Goal: Communication & Community: Answer question/provide support

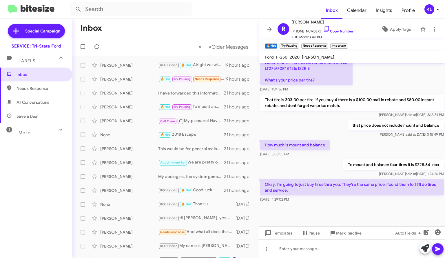
scroll to position [340, 0]
click at [336, 31] on link "Copy Number" at bounding box center [338, 31] width 30 height 4
click at [300, 251] on div at bounding box center [352, 248] width 186 height 19
click at [137, 107] on div "[PERSON_NAME]" at bounding box center [129, 107] width 58 height 6
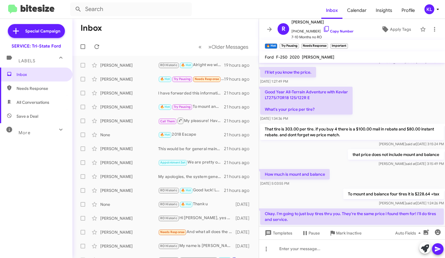
scroll to position [311, 0]
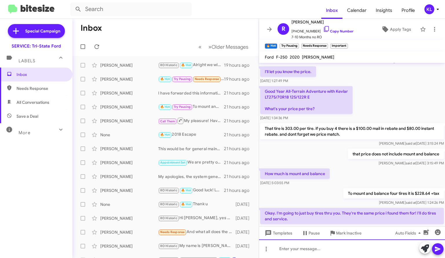
click at [369, 246] on div at bounding box center [352, 248] width 186 height 19
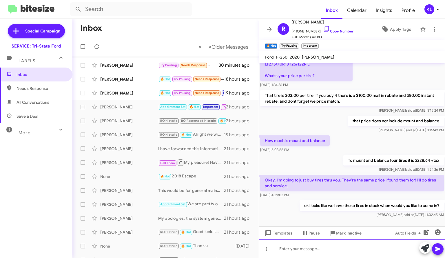
scroll to position [598, 0]
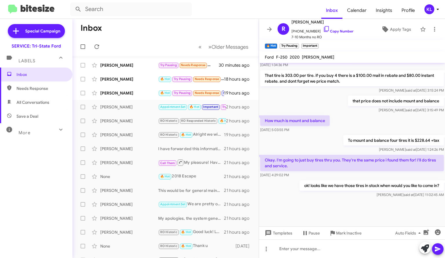
click at [138, 95] on div "[PERSON_NAME]" at bounding box center [129, 93] width 58 height 6
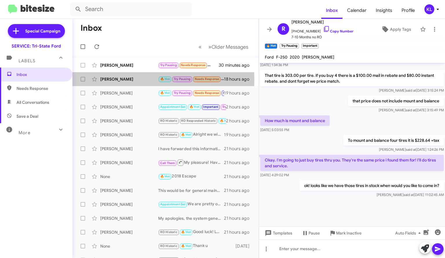
click at [121, 79] on div "[PERSON_NAME]" at bounding box center [129, 79] width 58 height 6
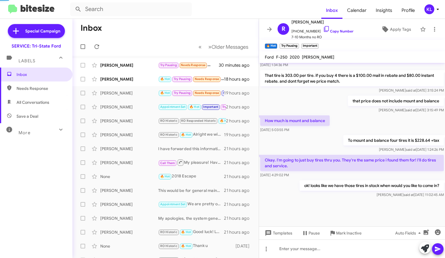
scroll to position [241, 0]
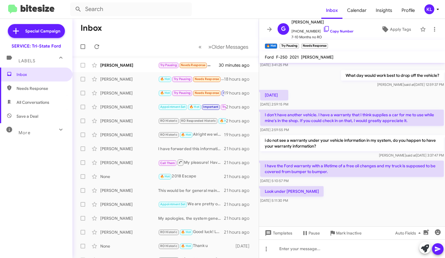
click at [331, 30] on link "Copy Number" at bounding box center [338, 31] width 30 height 4
click at [313, 252] on div at bounding box center [352, 248] width 186 height 19
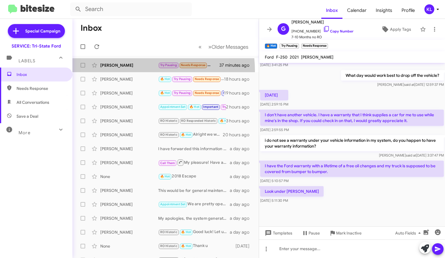
click at [131, 71] on span "[PERSON_NAME] Try Pausing Needs Response I'll be out of the country for 2 weeks…" at bounding box center [165, 65] width 186 height 14
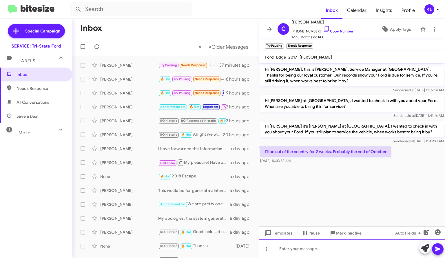
click at [314, 251] on div at bounding box center [352, 248] width 186 height 19
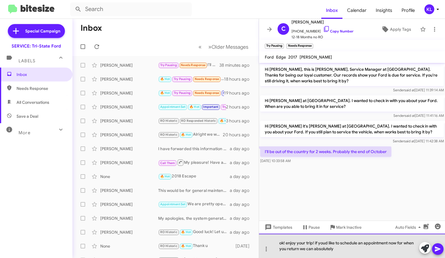
click at [327, 242] on div "ok! enjoy your trip! if youd like to schedule an appointment now for when you r…" at bounding box center [352, 245] width 186 height 24
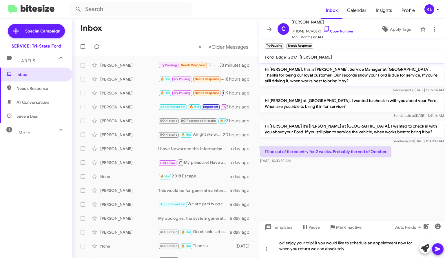
click at [360, 253] on div "ok! enjoy your trip! if you would like to schedule an appointment now for when …" at bounding box center [352, 245] width 186 height 24
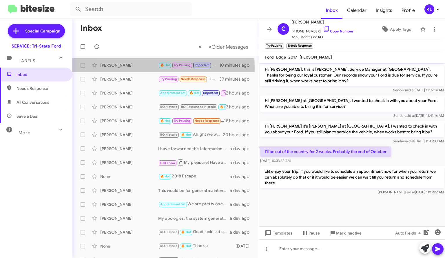
click at [139, 67] on div "[PERSON_NAME]" at bounding box center [129, 65] width 58 height 6
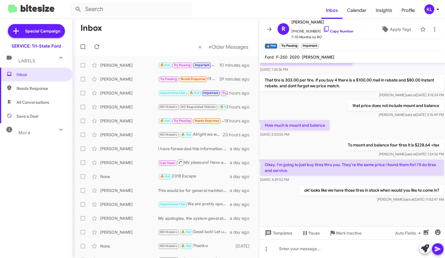
scroll to position [323, 0]
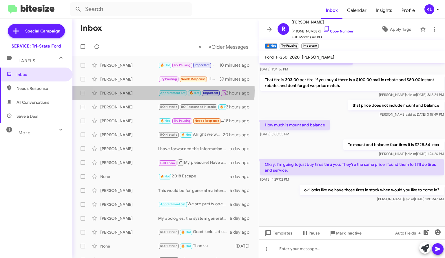
click at [137, 90] on div "[PERSON_NAME]" at bounding box center [129, 93] width 58 height 6
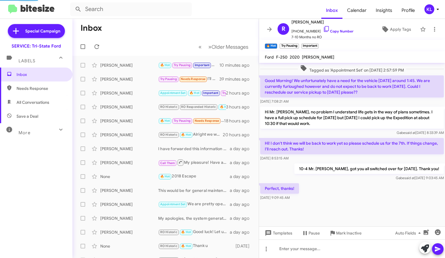
scroll to position [265, 0]
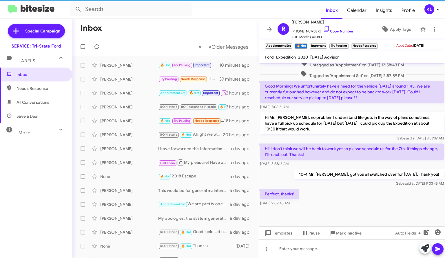
click at [132, 118] on div "[PERSON_NAME]" at bounding box center [129, 121] width 58 height 6
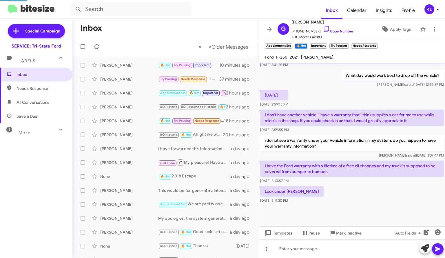
scroll to position [241, 0]
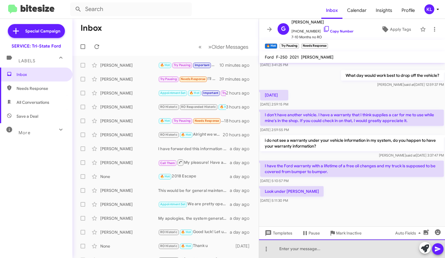
click at [343, 250] on div at bounding box center [352, 248] width 186 height 19
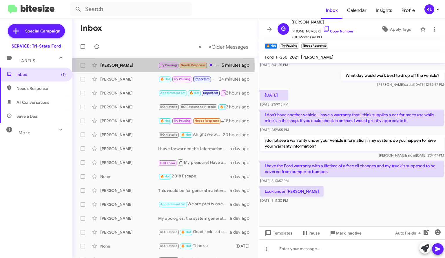
click at [138, 66] on div "[PERSON_NAME]" at bounding box center [129, 65] width 58 height 6
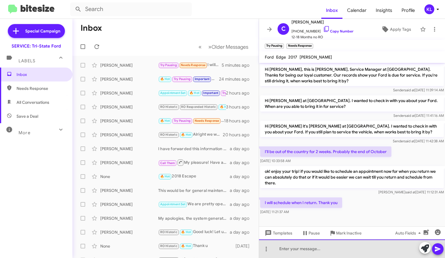
drag, startPoint x: 337, startPoint y: 251, endPoint x: 342, endPoint y: 250, distance: 5.6
click at [337, 251] on div at bounding box center [352, 248] width 186 height 19
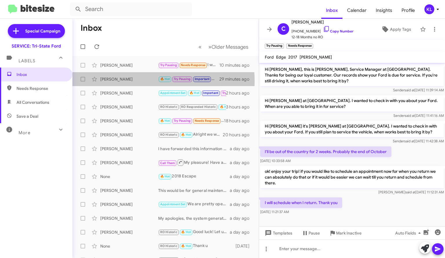
click at [127, 81] on div "[PERSON_NAME]" at bounding box center [129, 79] width 58 height 6
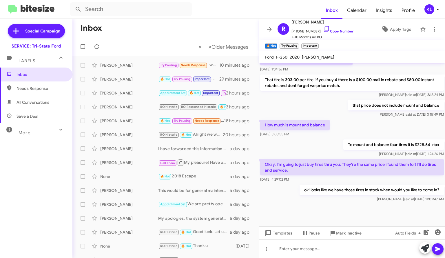
scroll to position [294, 0]
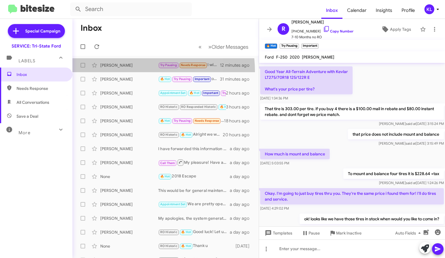
click at [128, 71] on span "[PERSON_NAME] Try Pausing Needs Response I will schedule when I return. Thank y…" at bounding box center [165, 65] width 186 height 14
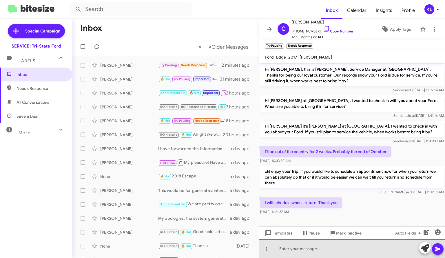
click at [353, 246] on div at bounding box center [352, 248] width 186 height 19
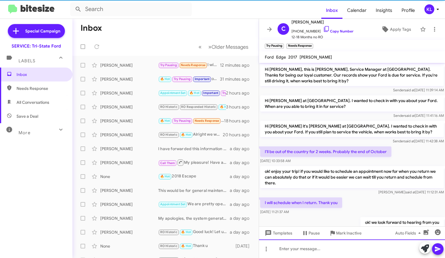
scroll to position [19, 0]
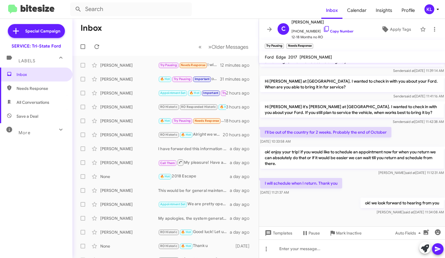
drag, startPoint x: 131, startPoint y: 65, endPoint x: 153, endPoint y: 34, distance: 38.0
click at [137, 30] on mat-toolbar-row "Inbox" at bounding box center [165, 28] width 186 height 19
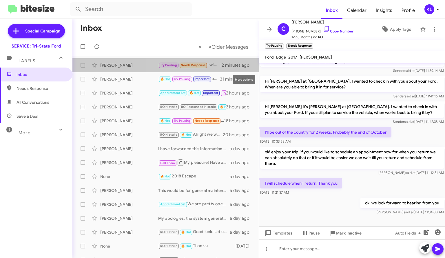
click at [0, 0] on icon at bounding box center [0, 0] width 0 height 0
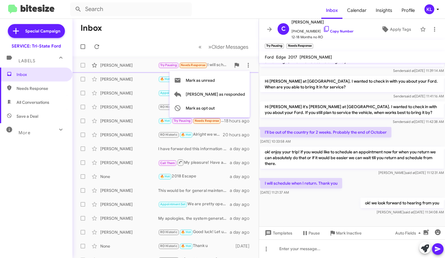
click at [241, 96] on span "[PERSON_NAME] as responded" at bounding box center [215, 94] width 59 height 14
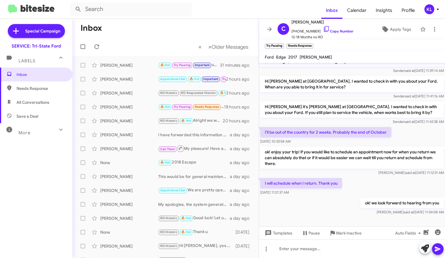
click at [131, 105] on div "[PERSON_NAME]" at bounding box center [129, 107] width 58 height 6
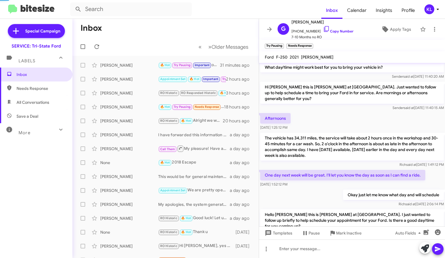
scroll to position [241, 0]
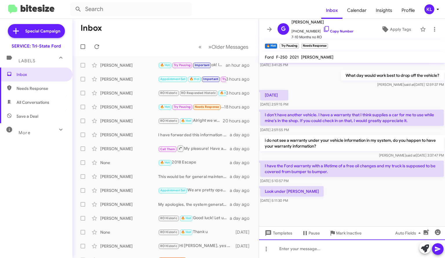
click at [308, 247] on div at bounding box center [352, 248] width 186 height 19
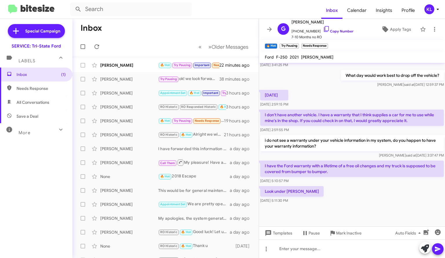
click at [144, 65] on div "[PERSON_NAME]" at bounding box center [129, 65] width 58 height 6
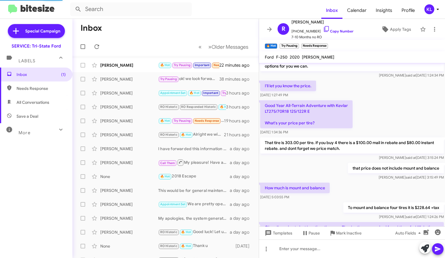
scroll to position [323, 0]
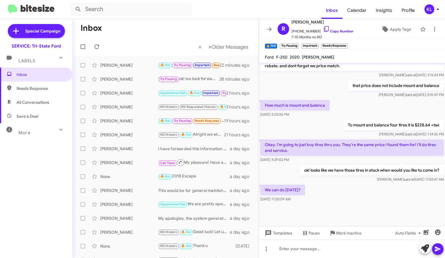
click at [336, 34] on span "7-10 Months no RO" at bounding box center [322, 37] width 62 height 6
click at [336, 33] on link "Copy Number" at bounding box center [338, 31] width 30 height 4
click at [335, 32] on link "Copy Number" at bounding box center [338, 31] width 30 height 4
click at [313, 253] on div at bounding box center [352, 248] width 186 height 19
click at [328, 245] on div at bounding box center [352, 248] width 186 height 19
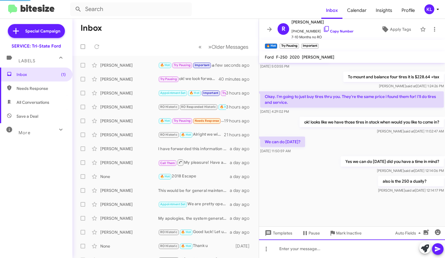
scroll to position [306, 0]
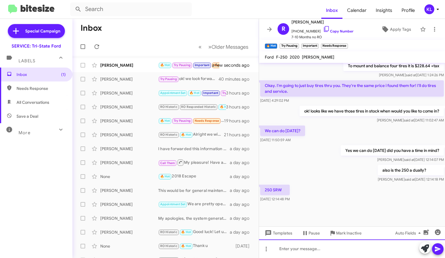
click at [324, 252] on div at bounding box center [352, 248] width 186 height 19
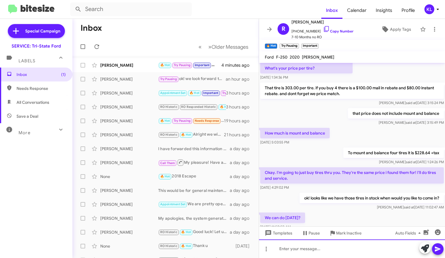
scroll to position [752, 0]
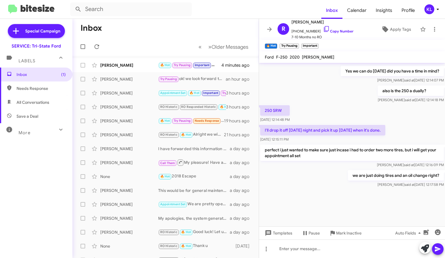
click at [122, 66] on div "[PERSON_NAME]" at bounding box center [129, 65] width 58 height 6
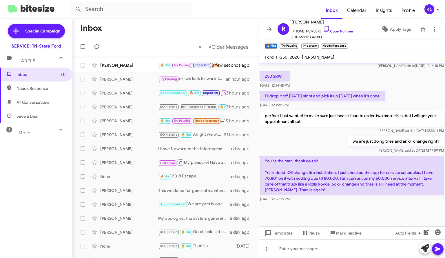
click at [307, 147] on div "we are just doing tires and an oil change right? [PERSON_NAME] said at [DATE] 1…" at bounding box center [352, 145] width 186 height 20
click at [304, 254] on div at bounding box center [352, 248] width 186 height 19
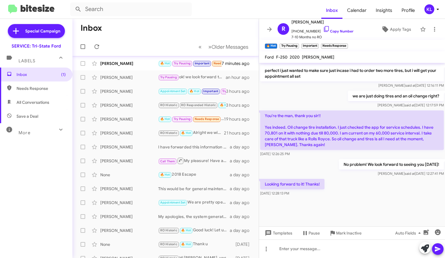
scroll to position [0, 0]
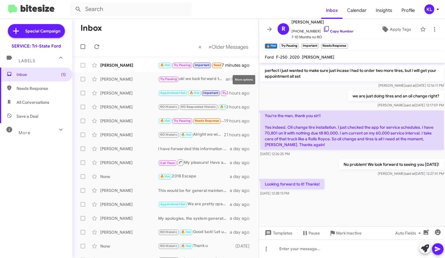
click at [0, 0] on icon at bounding box center [0, 0] width 0 height 0
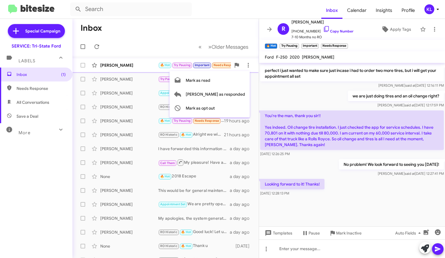
click at [243, 98] on span "[PERSON_NAME] as responded" at bounding box center [215, 94] width 59 height 14
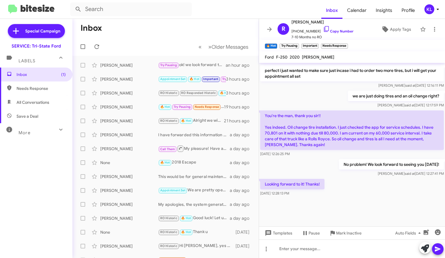
click at [134, 106] on div "[PERSON_NAME]" at bounding box center [129, 107] width 58 height 6
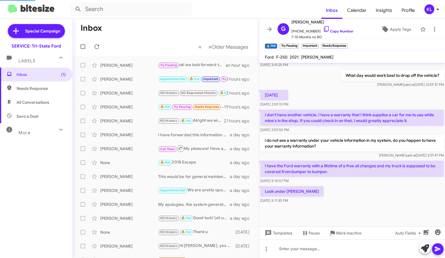
scroll to position [241, 0]
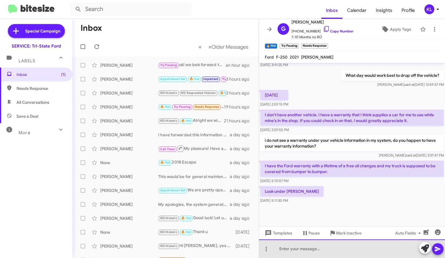
click at [313, 246] on div at bounding box center [352, 248] width 186 height 19
click at [305, 253] on div at bounding box center [352, 248] width 186 height 19
click at [332, 249] on div at bounding box center [352, 248] width 186 height 19
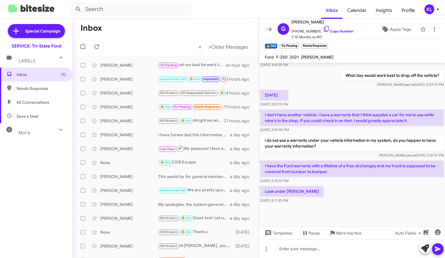
click at [30, 175] on div "Inbox (1) Needs Response All Conversations Save a Deal More Important 🔥 Hot App…" at bounding box center [36, 144] width 72 height 155
